Goal: Transaction & Acquisition: Book appointment/travel/reservation

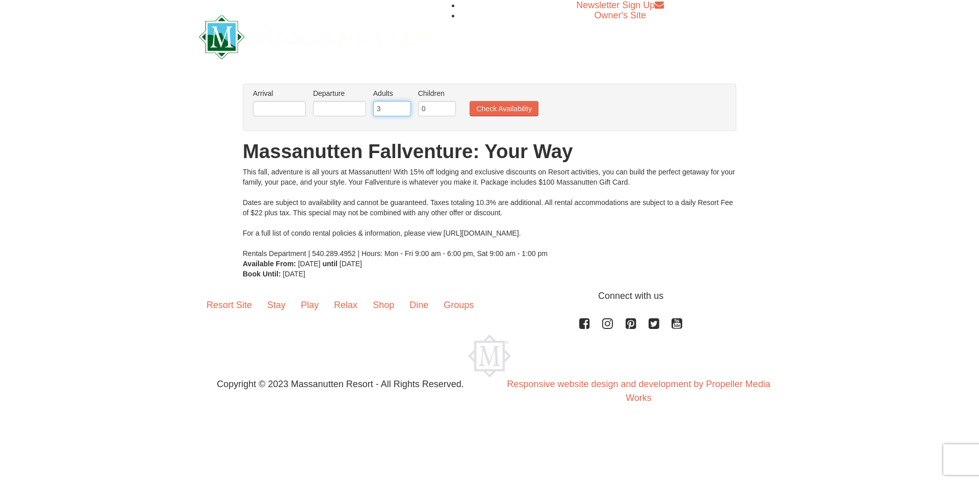
type input "3"
click at [403, 106] on input "3" at bounding box center [392, 108] width 38 height 15
type input "1"
click at [449, 105] on input "1" at bounding box center [437, 108] width 38 height 15
click at [404, 112] on input "2" at bounding box center [392, 108] width 38 height 15
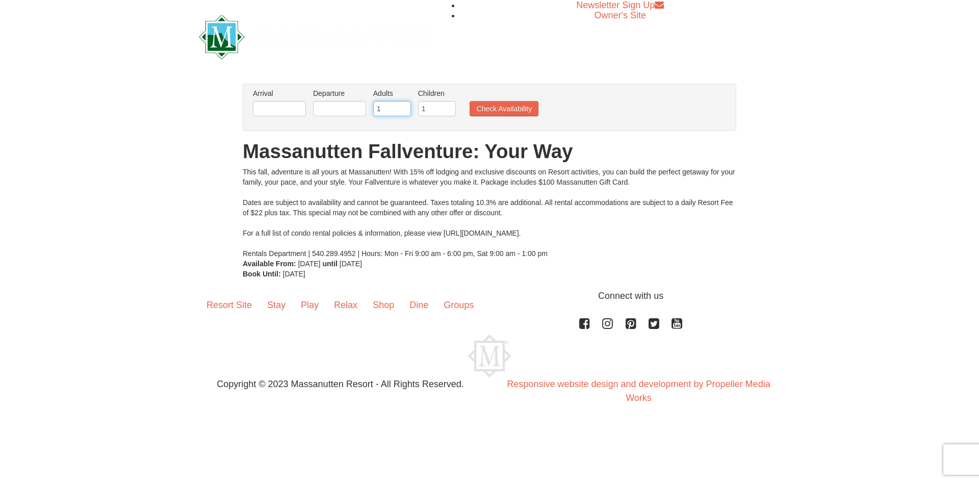
type input "1"
click at [404, 112] on input "1" at bounding box center [392, 108] width 38 height 15
click at [289, 112] on input "text" at bounding box center [279, 108] width 53 height 15
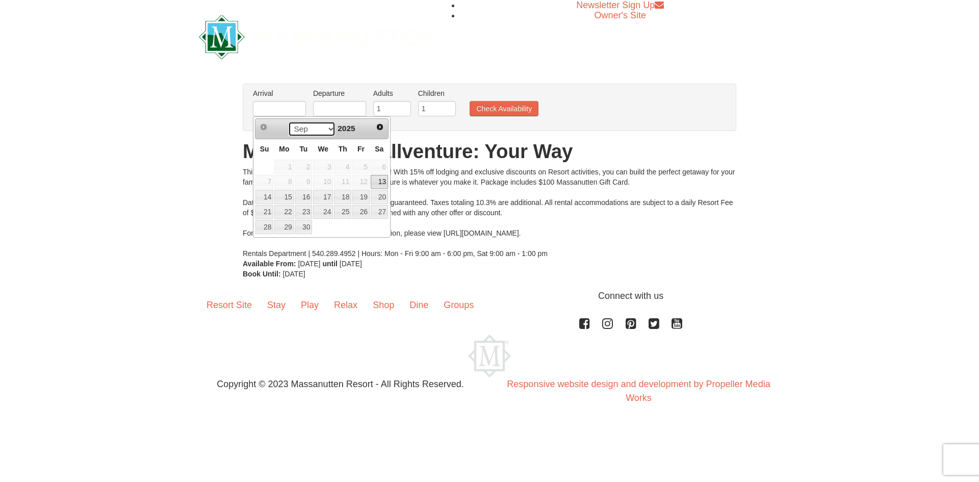
click at [331, 129] on select "Sep Oct Nov Dec" at bounding box center [311, 128] width 47 height 15
click at [364, 183] on link "10" at bounding box center [360, 182] width 17 height 14
type input "[DATE]"
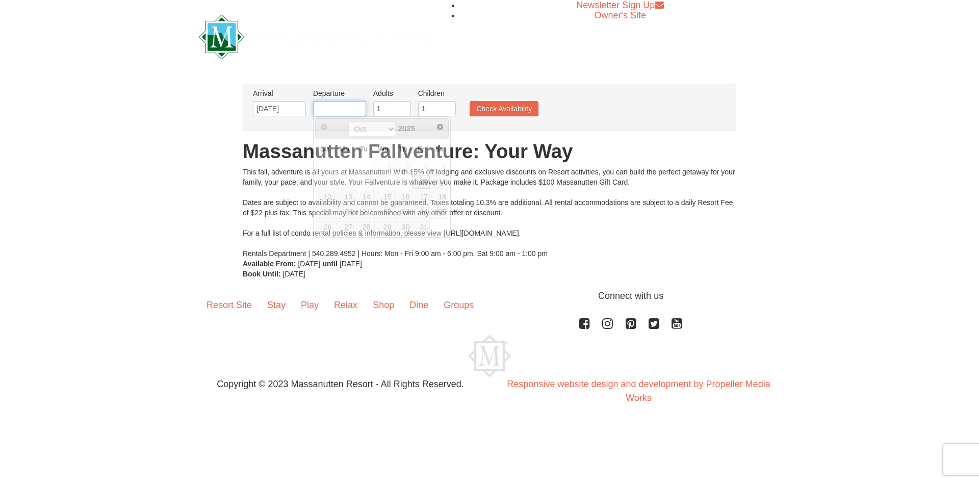
click at [345, 112] on input "text" at bounding box center [339, 108] width 53 height 15
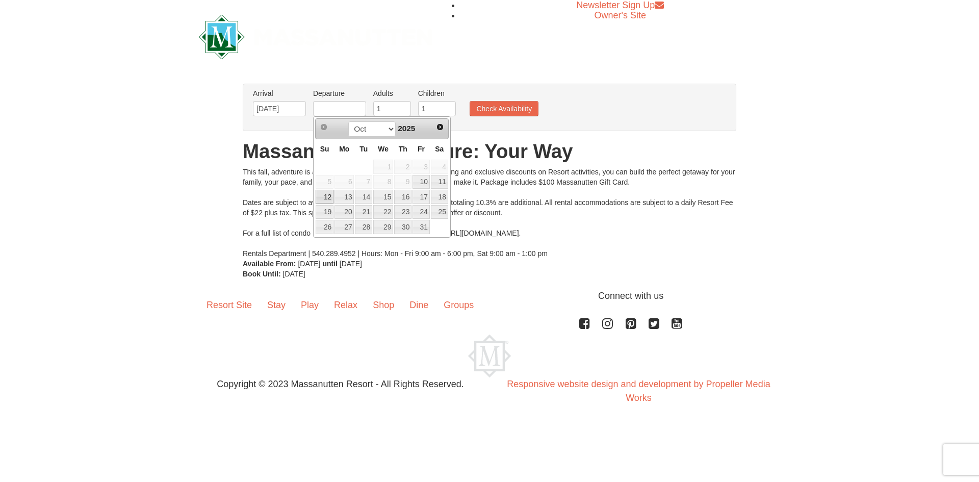
click at [326, 198] on link "12" at bounding box center [325, 197] width 18 height 14
type input "[DATE]"
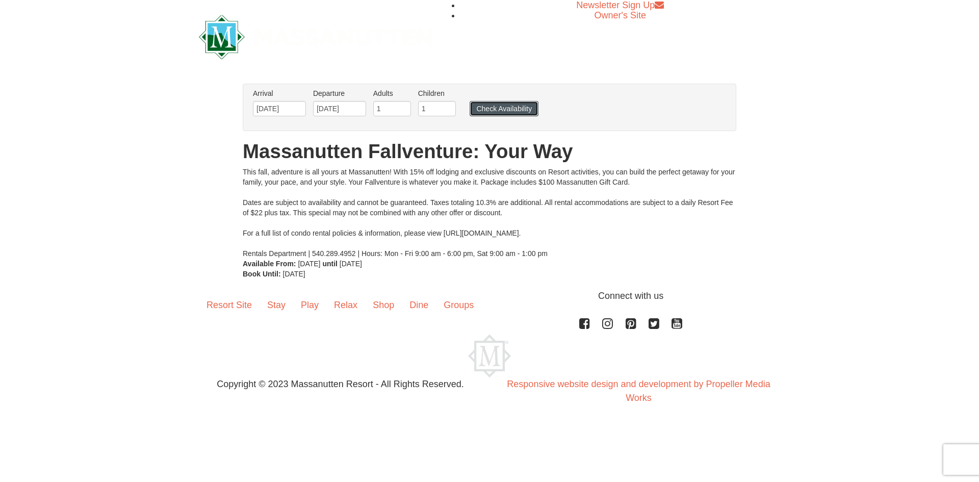
click at [504, 112] on button "Check Availability" at bounding box center [504, 108] width 69 height 15
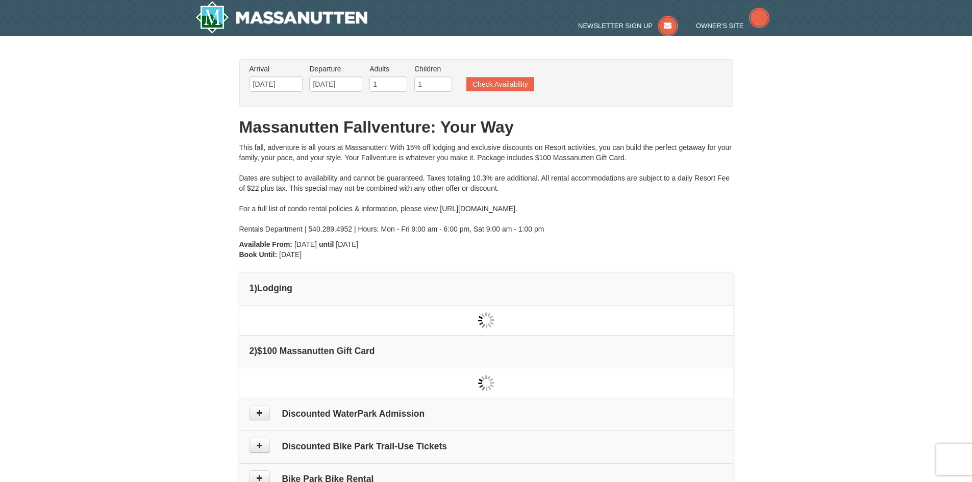
type input "[DATE]"
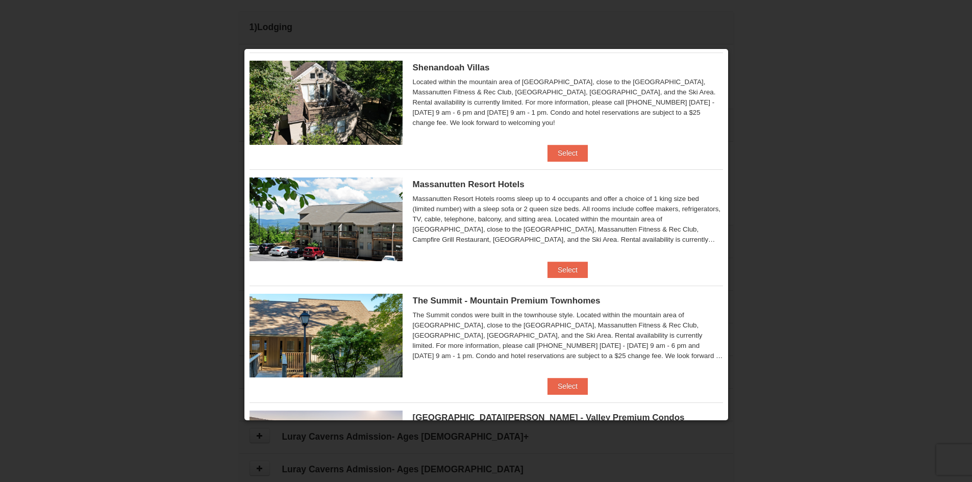
scroll to position [255, 0]
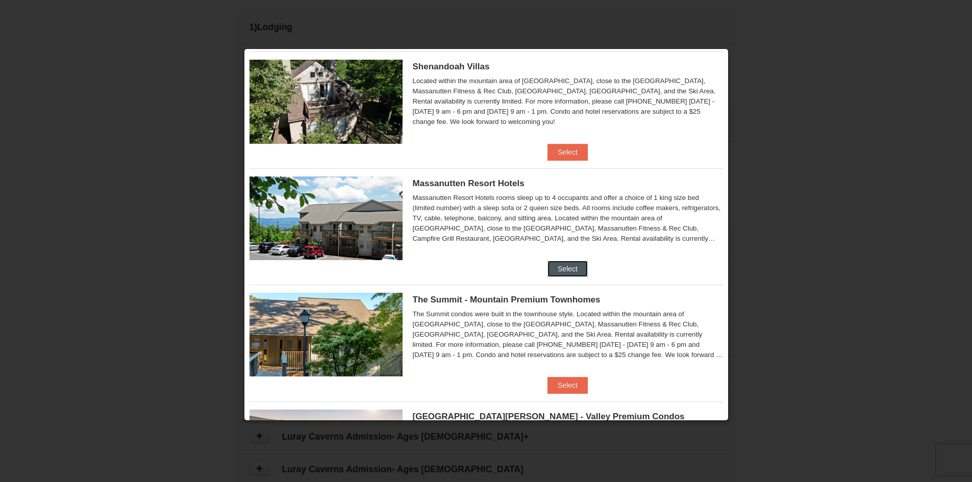
click at [567, 269] on button "Select" at bounding box center [567, 269] width 40 height 16
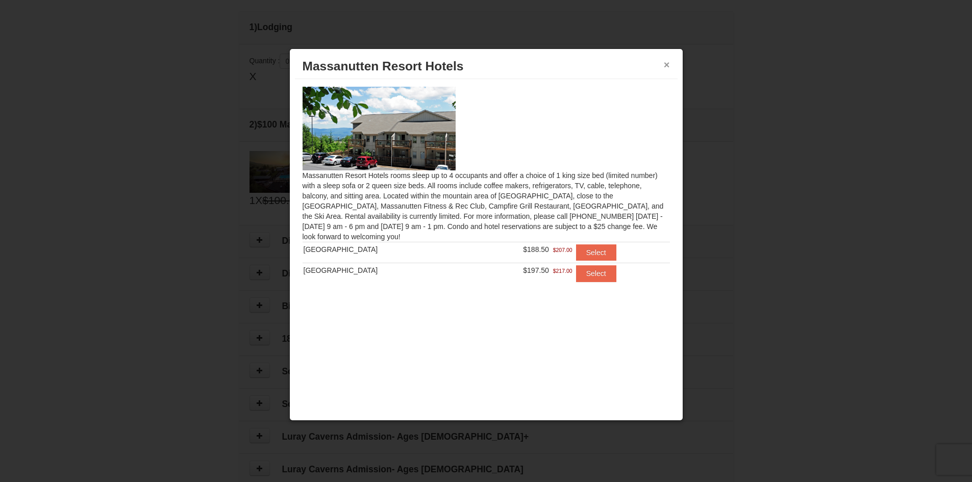
click at [667, 64] on button "×" at bounding box center [667, 65] width 6 height 10
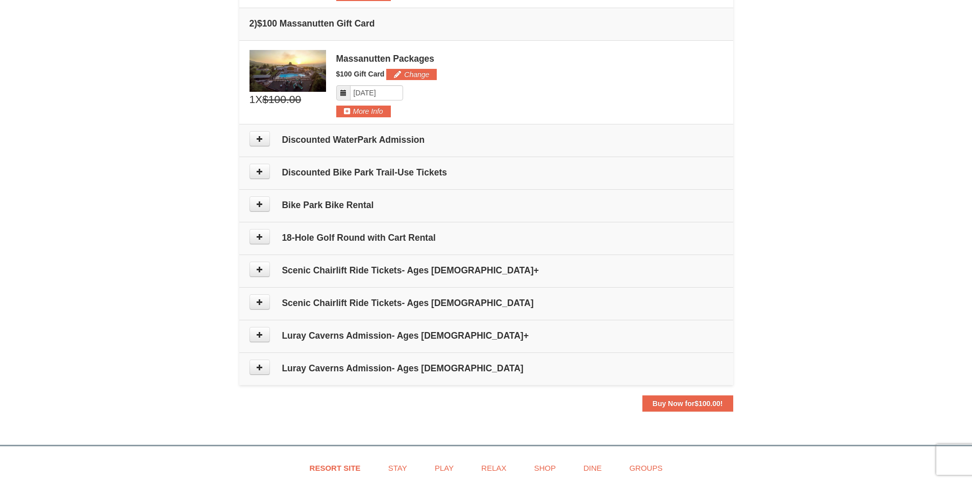
scroll to position [363, 0]
click at [265, 137] on button at bounding box center [259, 137] width 20 height 15
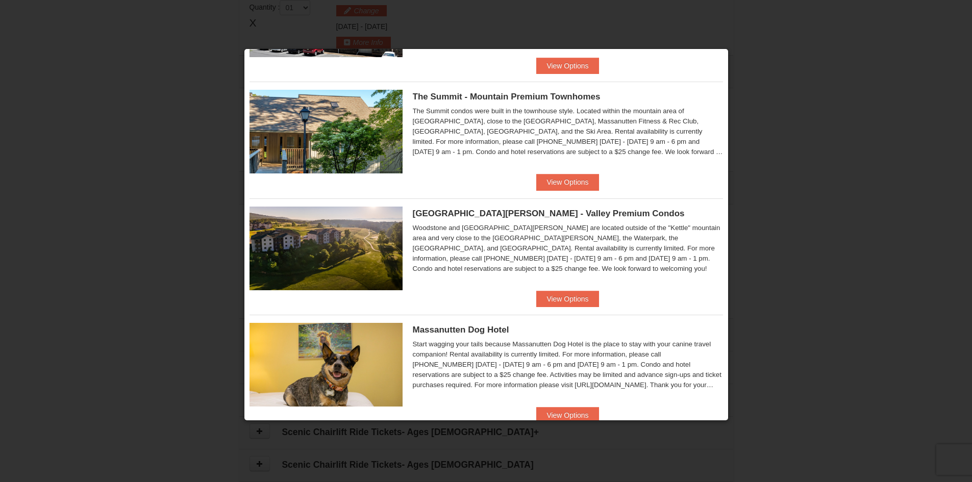
scroll to position [485, 0]
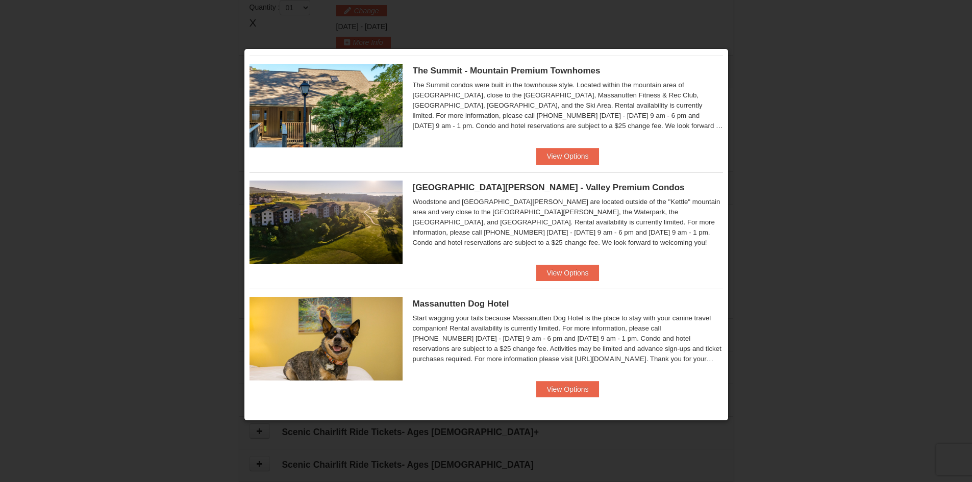
click at [752, 99] on div at bounding box center [486, 241] width 972 height 482
drag, startPoint x: 202, startPoint y: 119, endPoint x: 263, endPoint y: 90, distance: 68.0
click at [202, 118] on div at bounding box center [486, 241] width 972 height 482
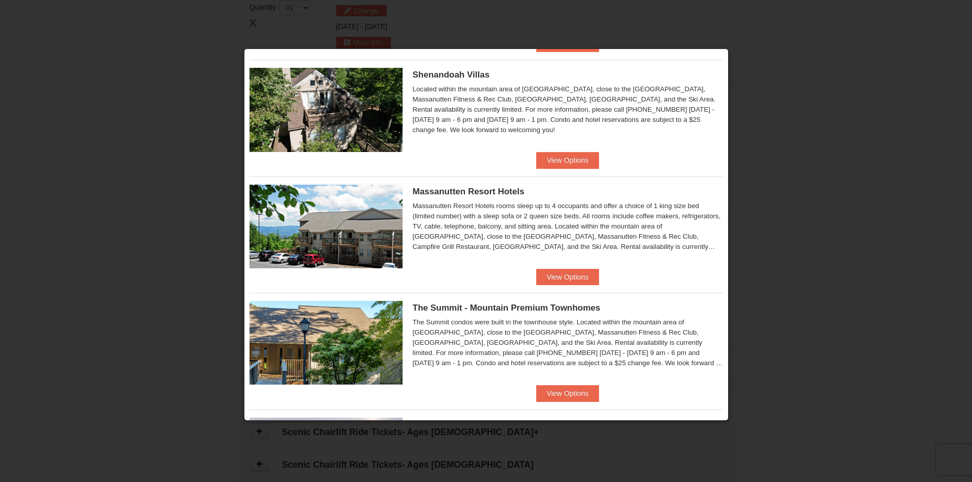
scroll to position [230, 0]
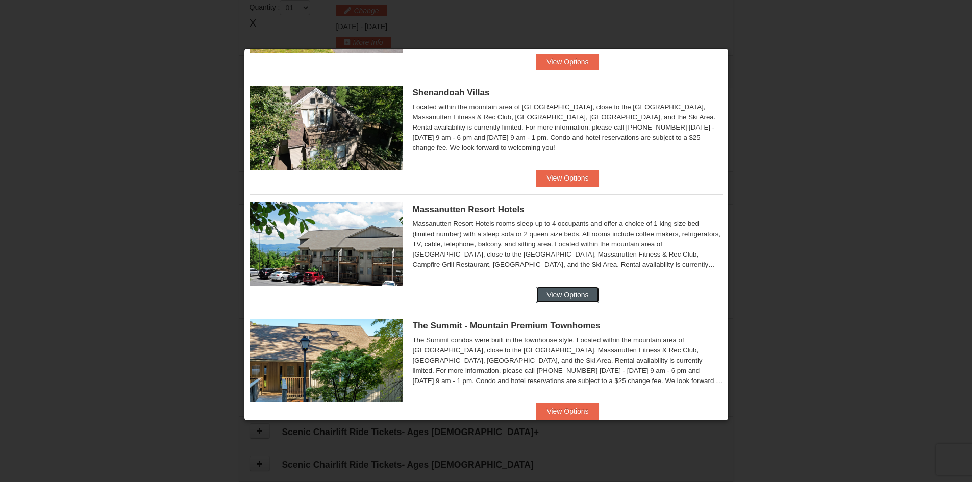
click at [566, 296] on button "View Options" at bounding box center [567, 295] width 62 height 16
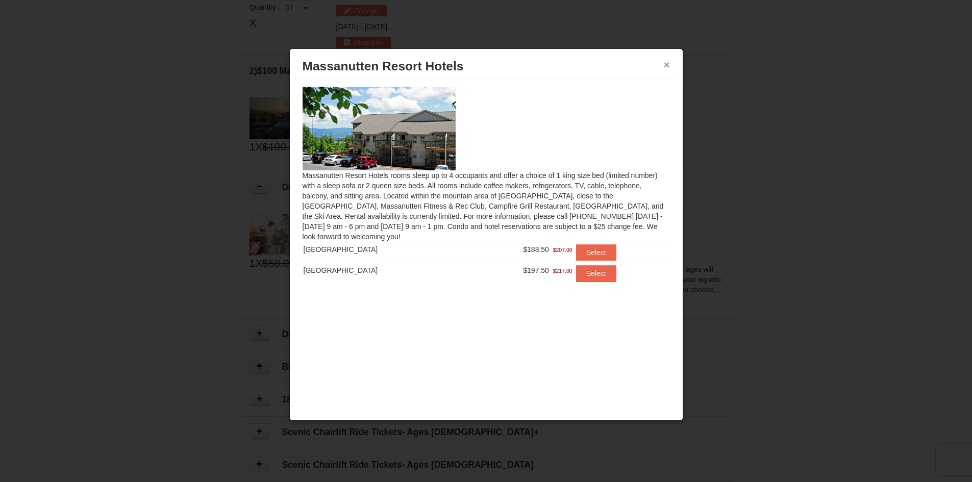
click at [666, 63] on button "×" at bounding box center [667, 65] width 6 height 10
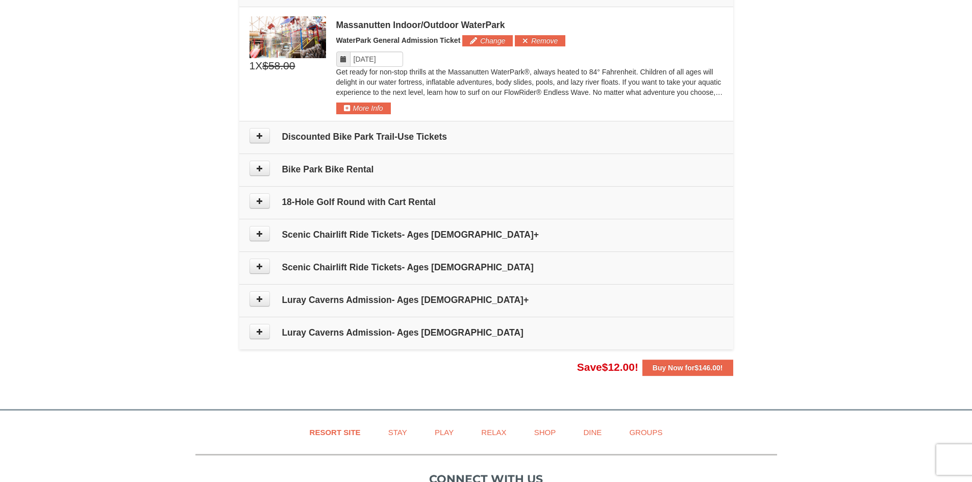
scroll to position [518, 0]
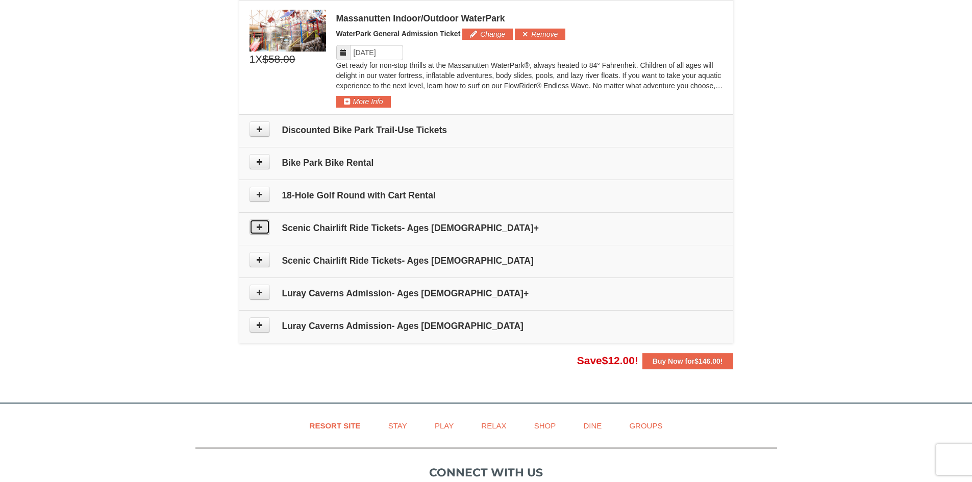
click at [255, 227] on button at bounding box center [259, 226] width 20 height 15
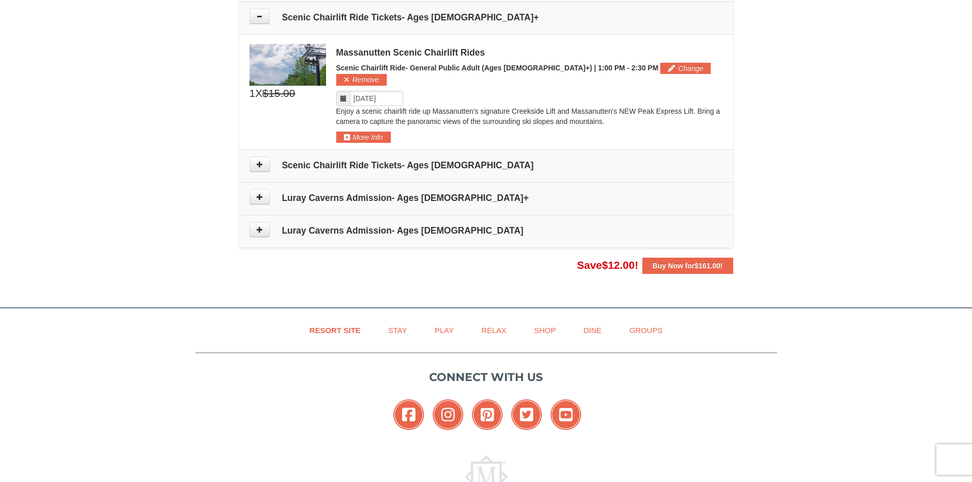
scroll to position [730, 0]
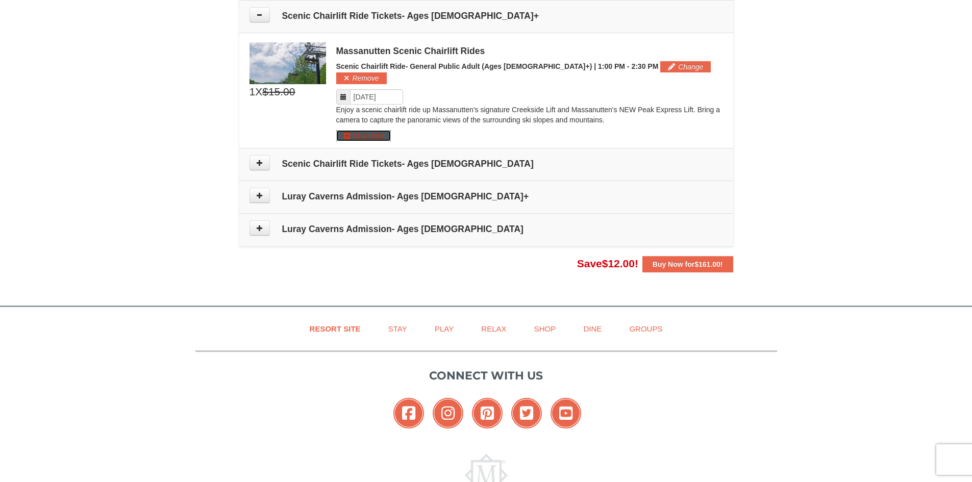
click at [364, 130] on button "More Info" at bounding box center [363, 135] width 55 height 11
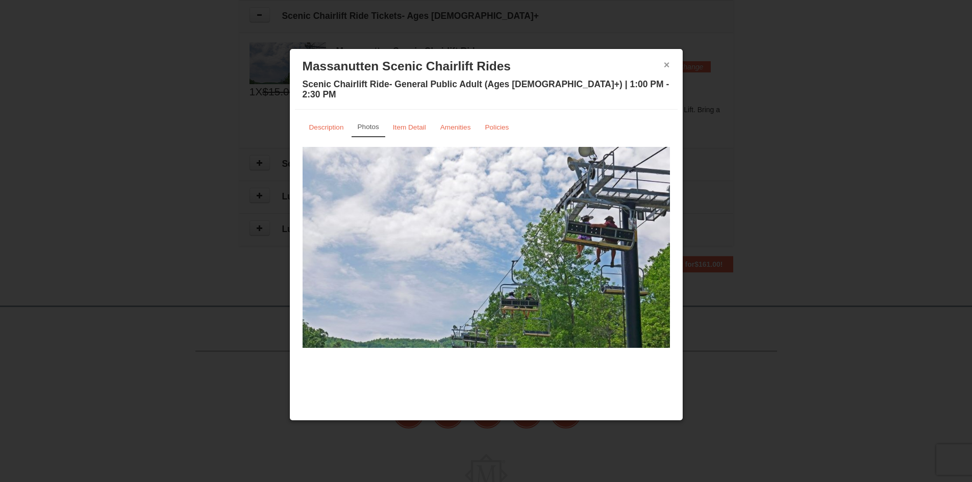
click at [665, 63] on button "×" at bounding box center [667, 65] width 6 height 10
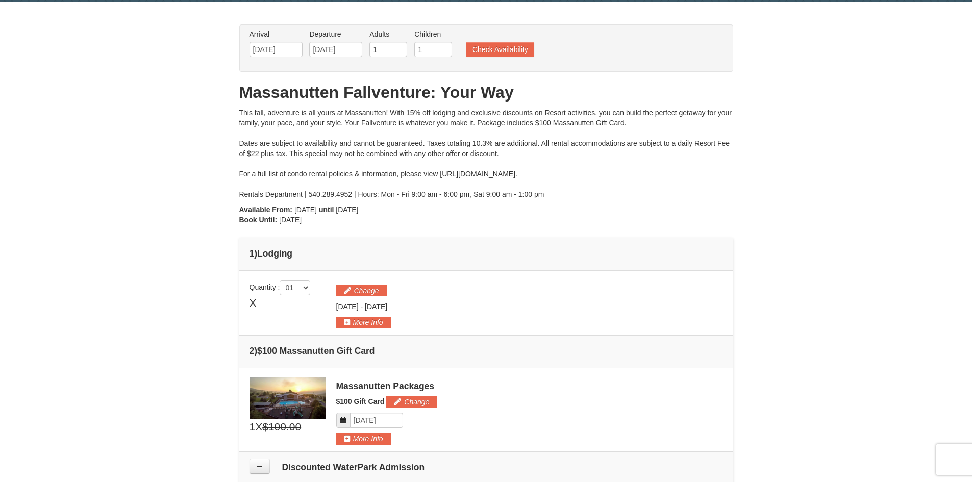
scroll to position [0, 0]
